Goal: Task Accomplishment & Management: Complete application form

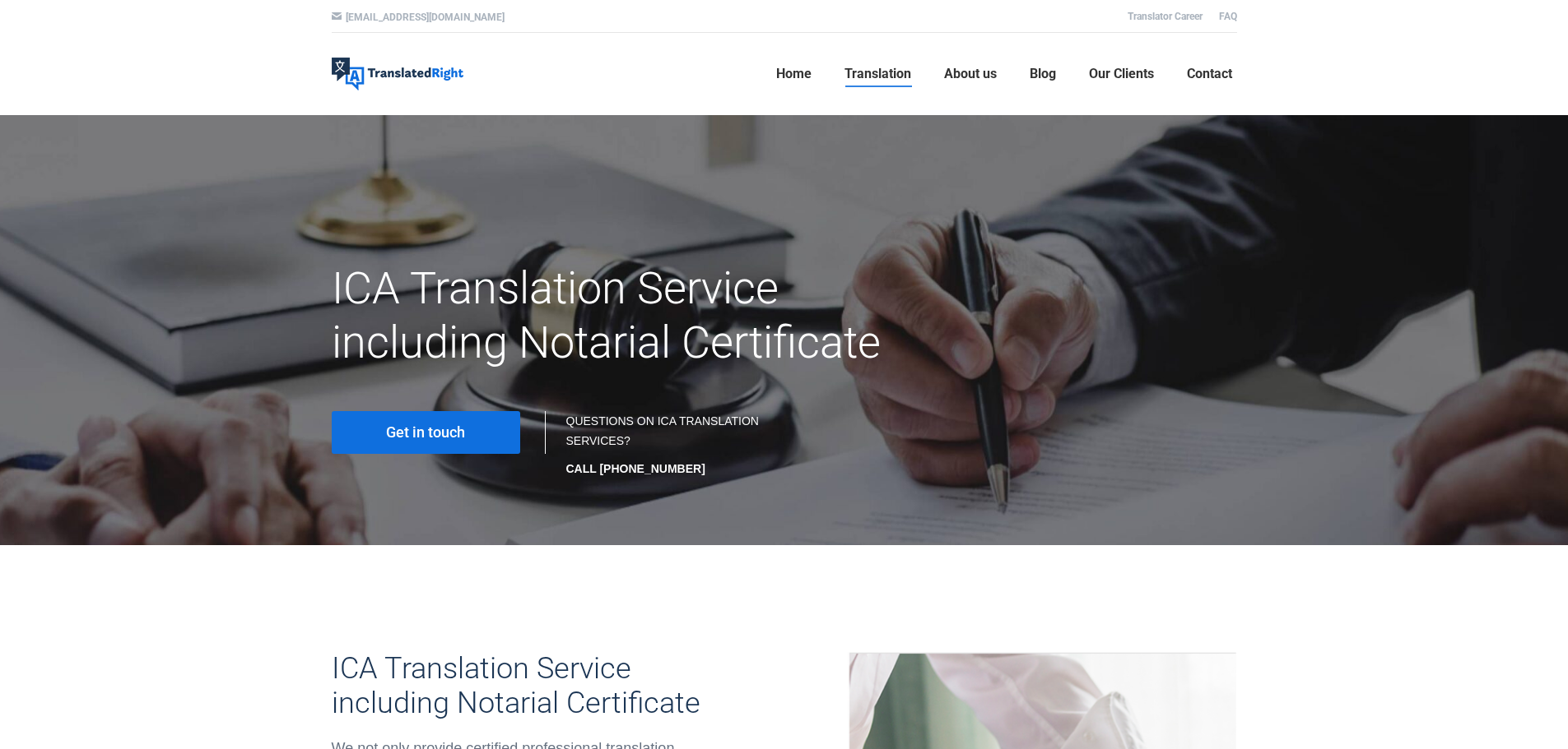
click at [468, 438] on link "Get in touch" at bounding box center [426, 432] width 188 height 43
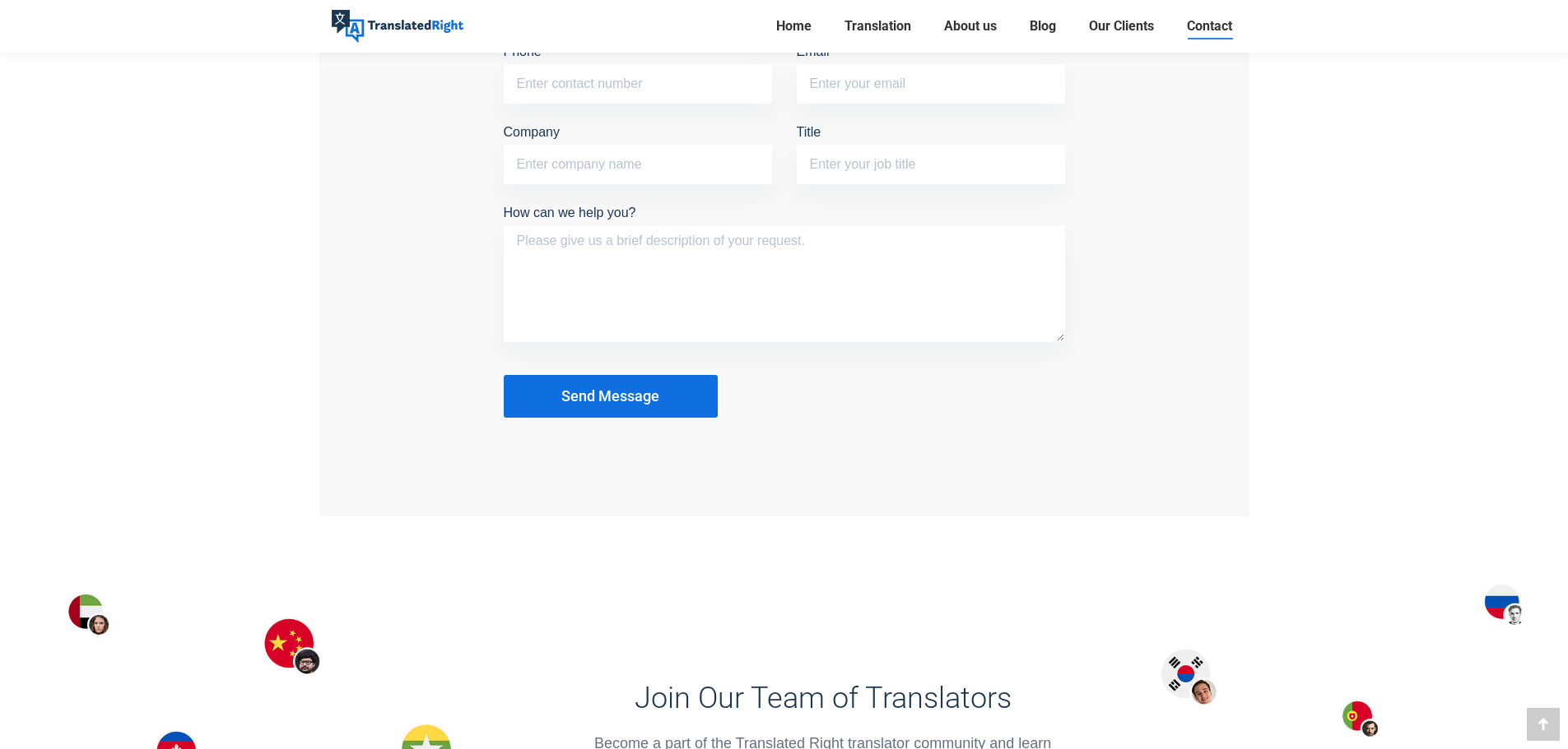
scroll to position [1399, 0]
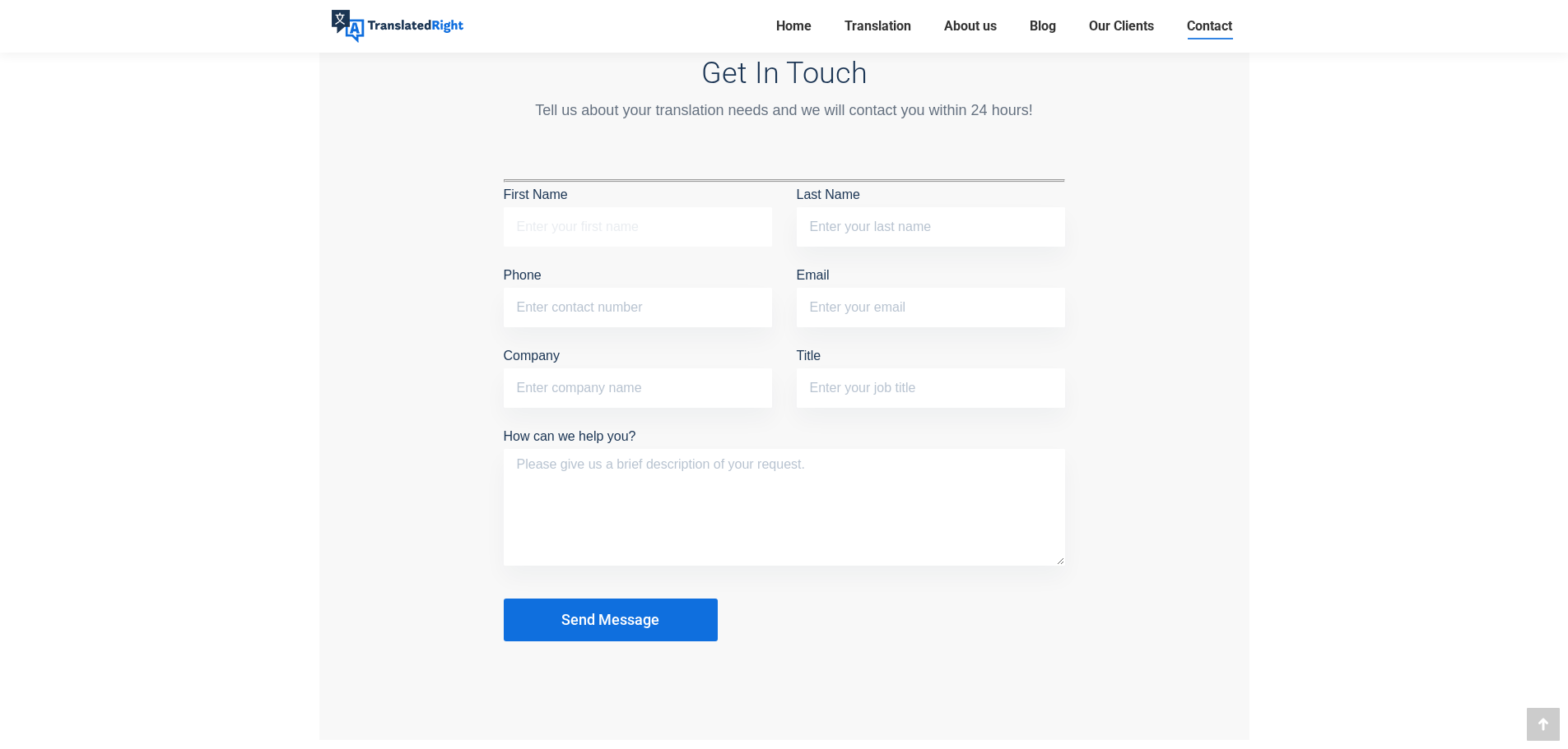
click at [659, 223] on input "First Name" at bounding box center [638, 227] width 269 height 40
type input "Valentin"
type input "LE BARAZER"
type input "96475246"
type input "v.lebarazer@gmail.com"
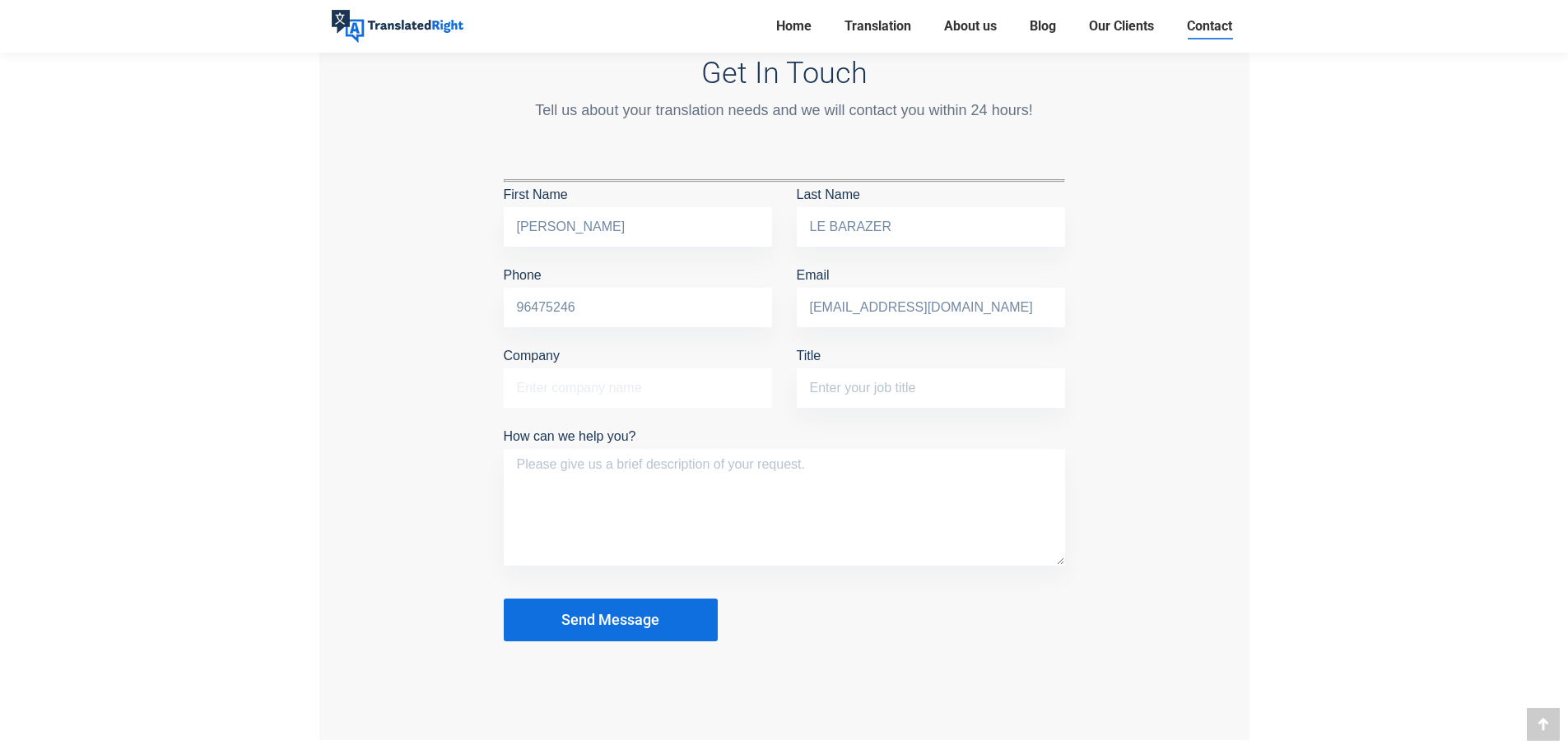
click at [614, 377] on input "Company" at bounding box center [638, 389] width 269 height 40
click at [704, 476] on textarea "How can we help you?" at bounding box center [784, 508] width 561 height 117
click at [629, 503] on textarea "hello," at bounding box center [784, 508] width 561 height 117
paste textarea "for PR application i need certified translation please master degree transcript…"
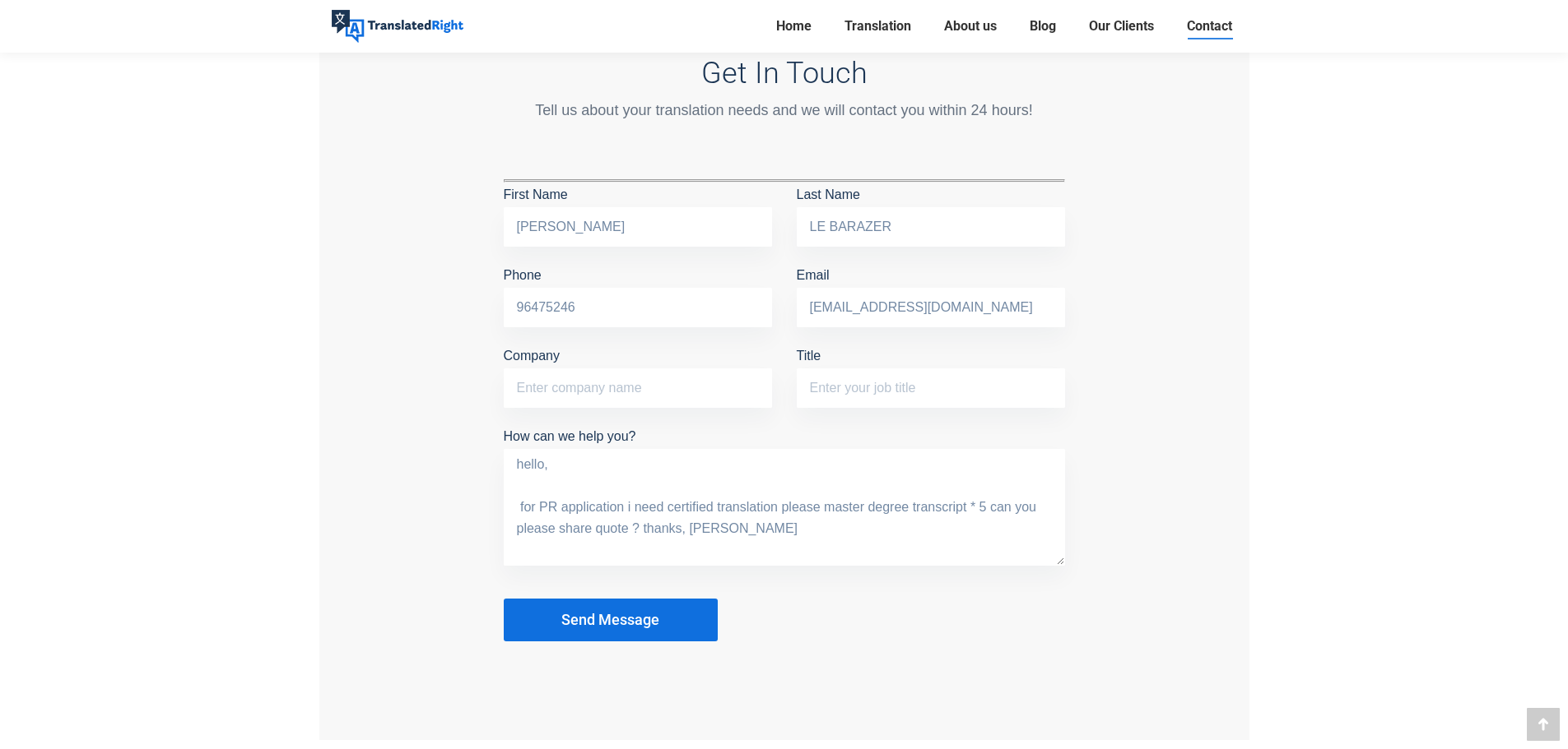
drag, startPoint x: 628, startPoint y: 502, endPoint x: 639, endPoint y: 519, distance: 20.2
click at [628, 502] on textarea "hello, for PR application i need certified translation please master degree tra…" at bounding box center [784, 508] width 561 height 117
click at [902, 508] on textarea "hello, for PR application in Singapore ,i need certified translation please mas…" at bounding box center [784, 508] width 561 height 117
click at [911, 508] on textarea "hello, for PR application in Singapore ,i need certified translation please mas…" at bounding box center [784, 508] width 561 height 117
click at [908, 507] on textarea "hello, for PR application in Singapore ,i need certified translation please mas…" at bounding box center [784, 508] width 561 height 117
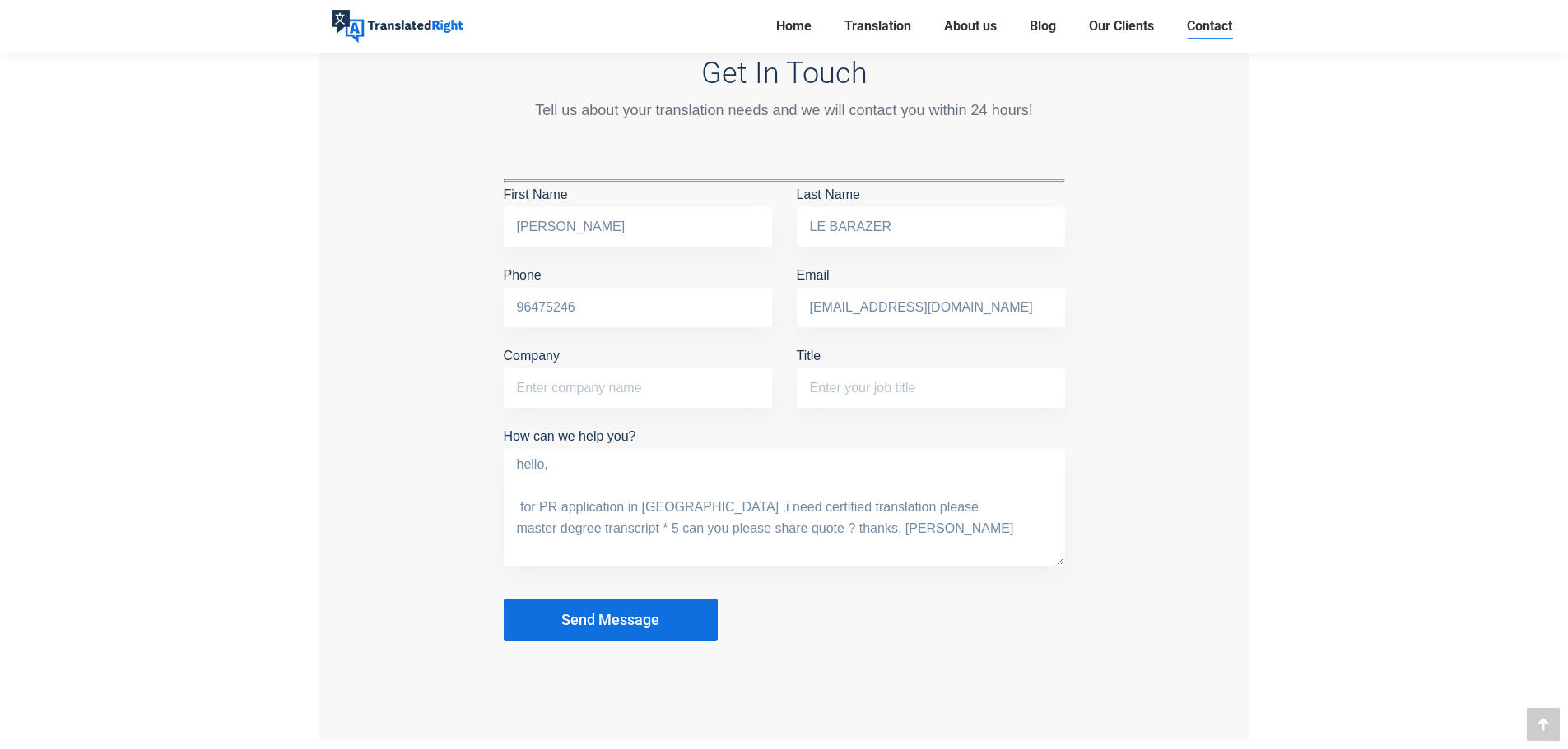
click at [604, 522] on textarea "hello, for PR application in Singapore ,i need certified translation please mas…" at bounding box center [784, 508] width 561 height 117
click at [598, 545] on textarea "hello, for PR application in Singapore ,i need certified translation please mas…" at bounding box center [784, 508] width 561 height 117
click at [590, 546] on textarea "hello, for PR application in Singapore ,i need certified translation please mas…" at bounding box center [784, 508] width 561 height 117
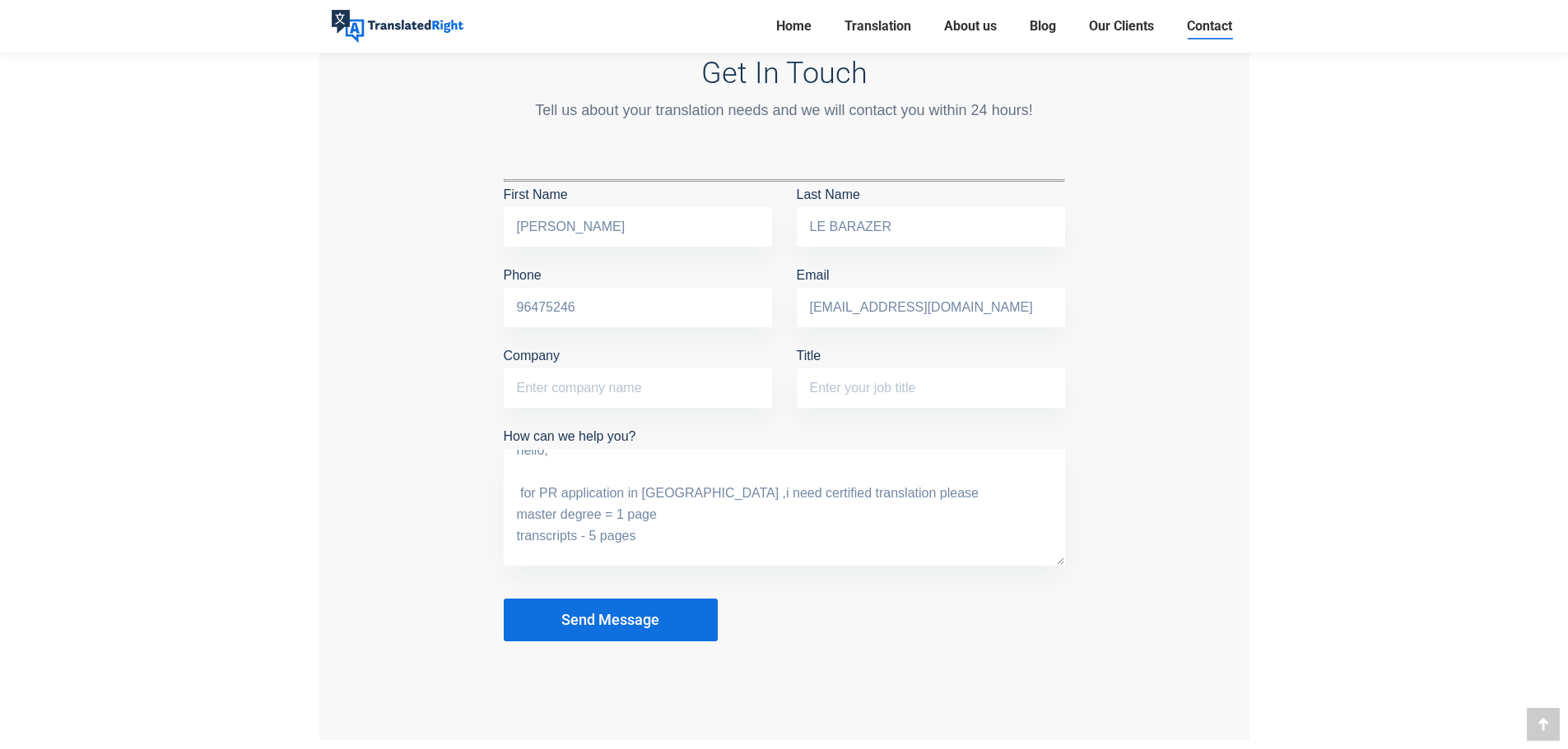
scroll to position [35, 0]
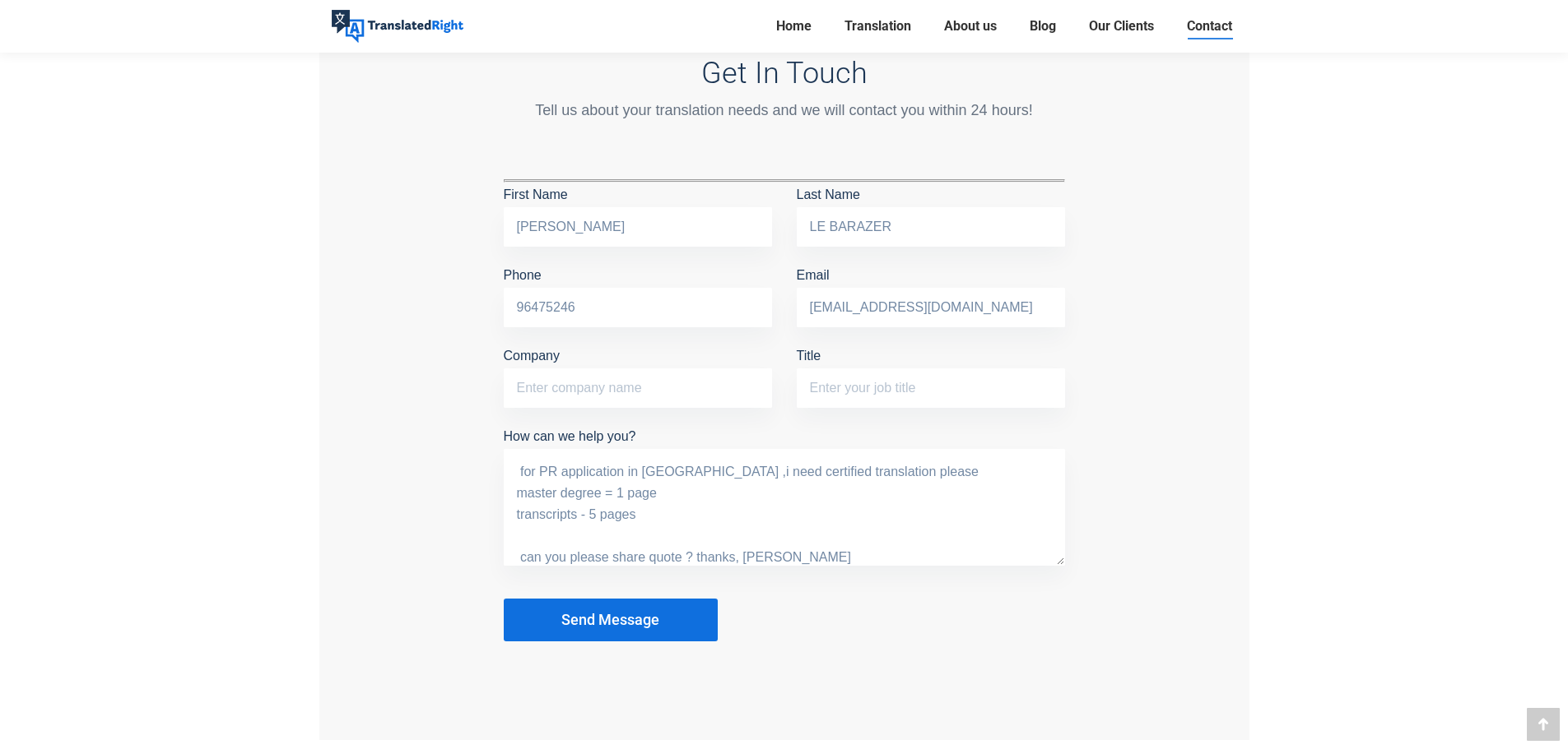
click at [696, 555] on textarea "hello, for PR application in Singapore ,i need certified translation please mas…" at bounding box center [784, 508] width 561 height 117
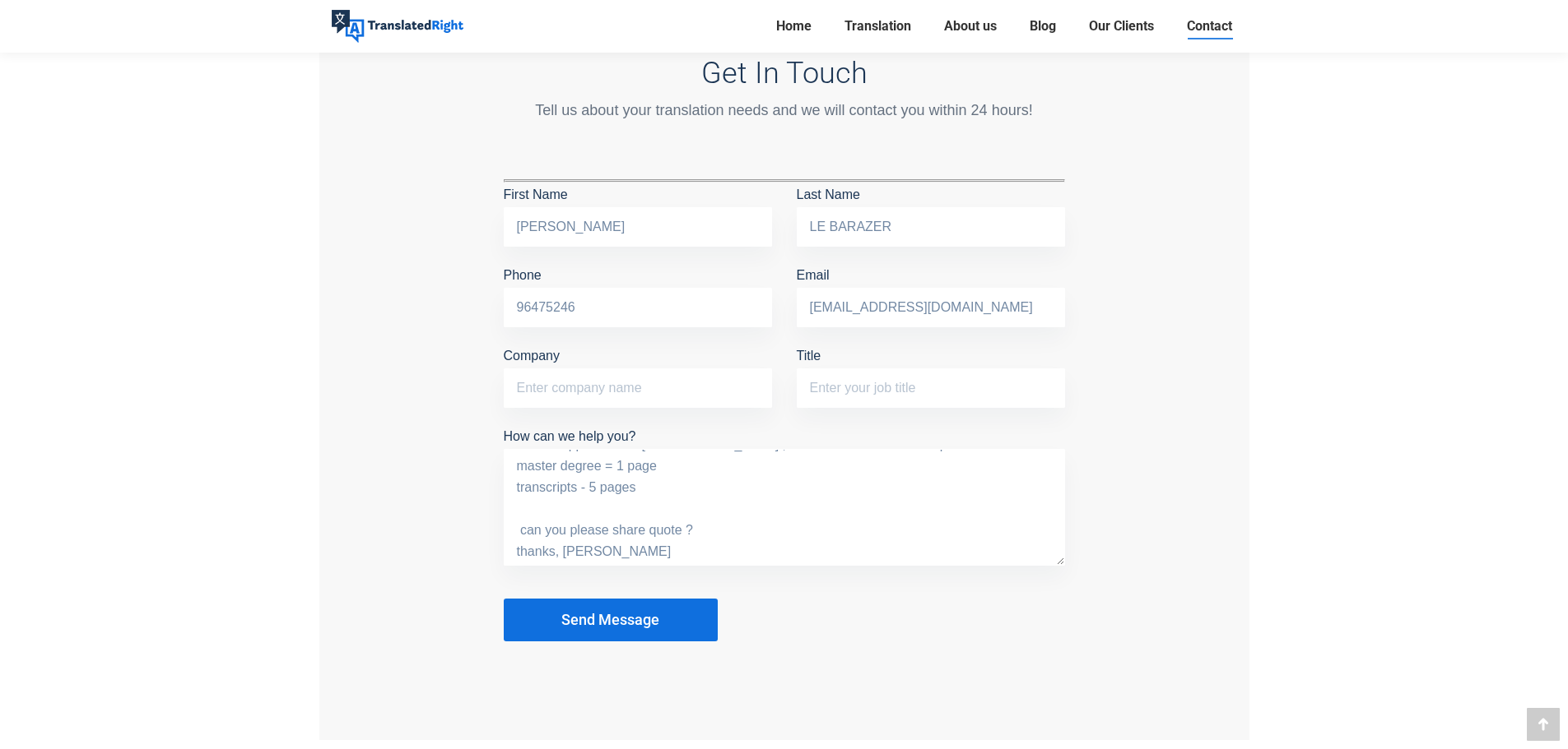
scroll to position [64, 0]
type textarea "hello, for PR application in Singapore ,i need certified translation please mas…"
click at [645, 626] on button "Send Message" at bounding box center [610, 619] width 214 height 43
click at [593, 625] on span "Send Message" at bounding box center [609, 619] width 97 height 16
